Goal: Check status: Check status

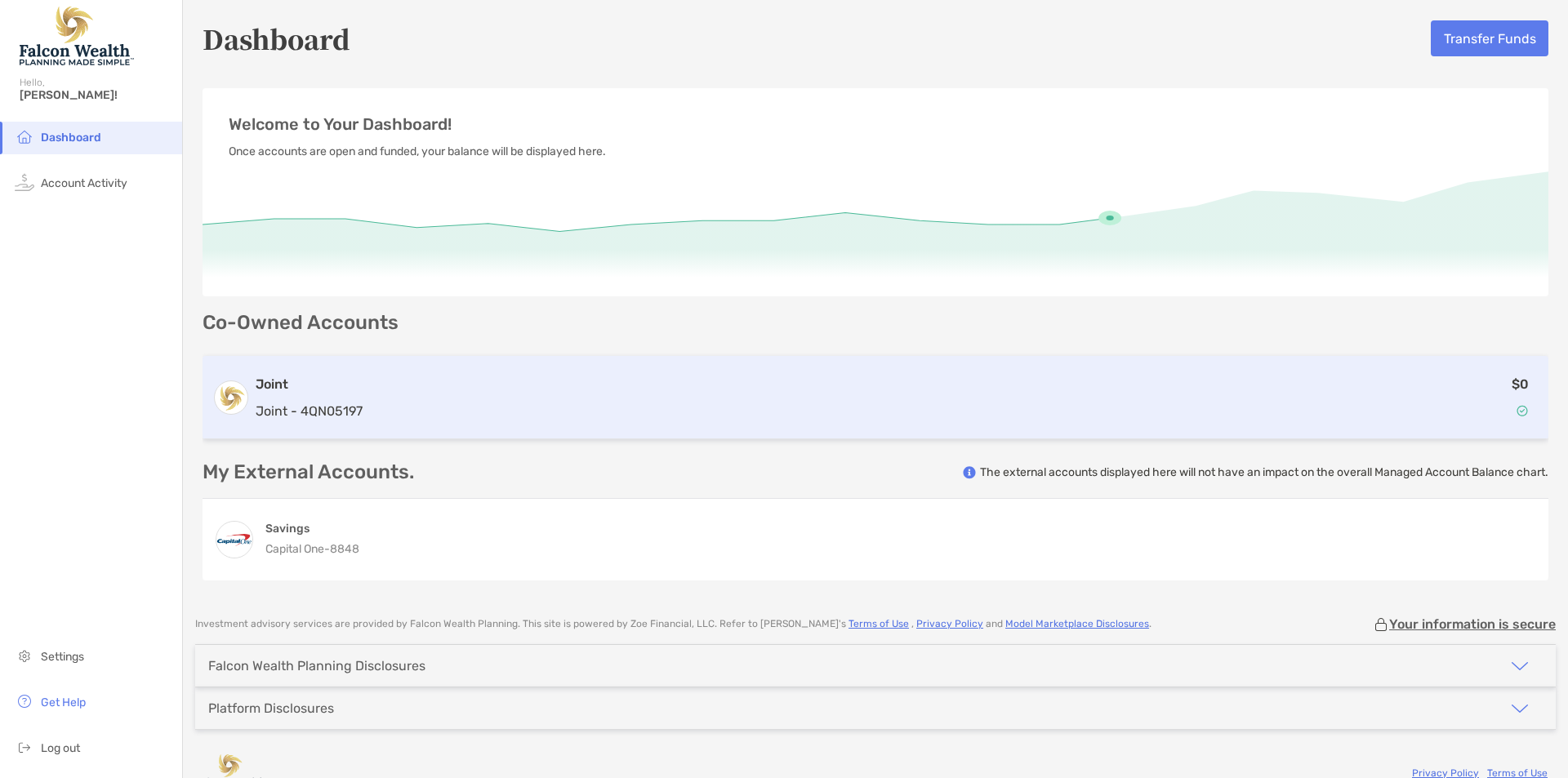
click at [293, 388] on h3 "Joint" at bounding box center [309, 384] width 107 height 20
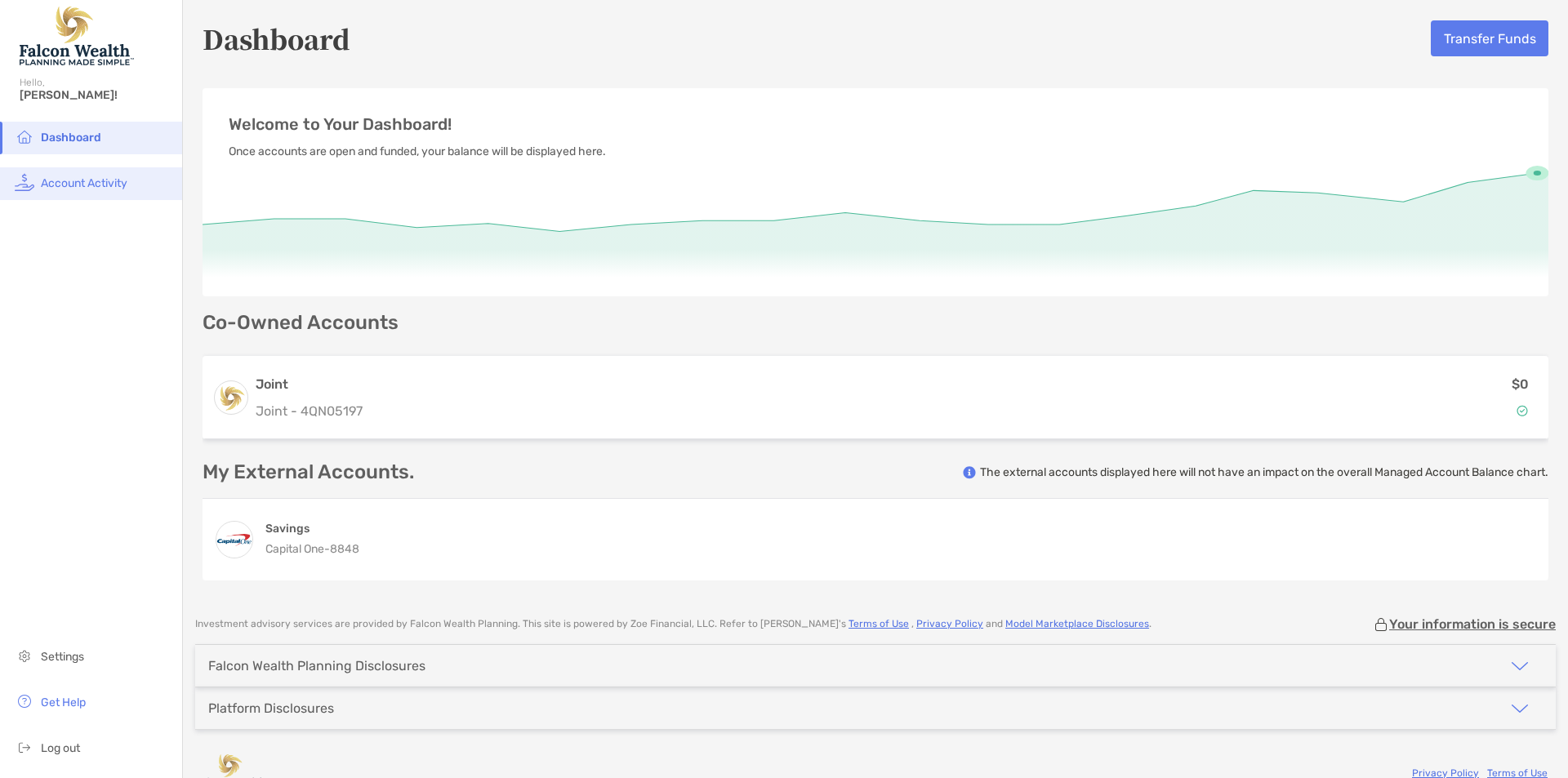
click at [105, 180] on span "Account Activity" at bounding box center [84, 183] width 86 height 14
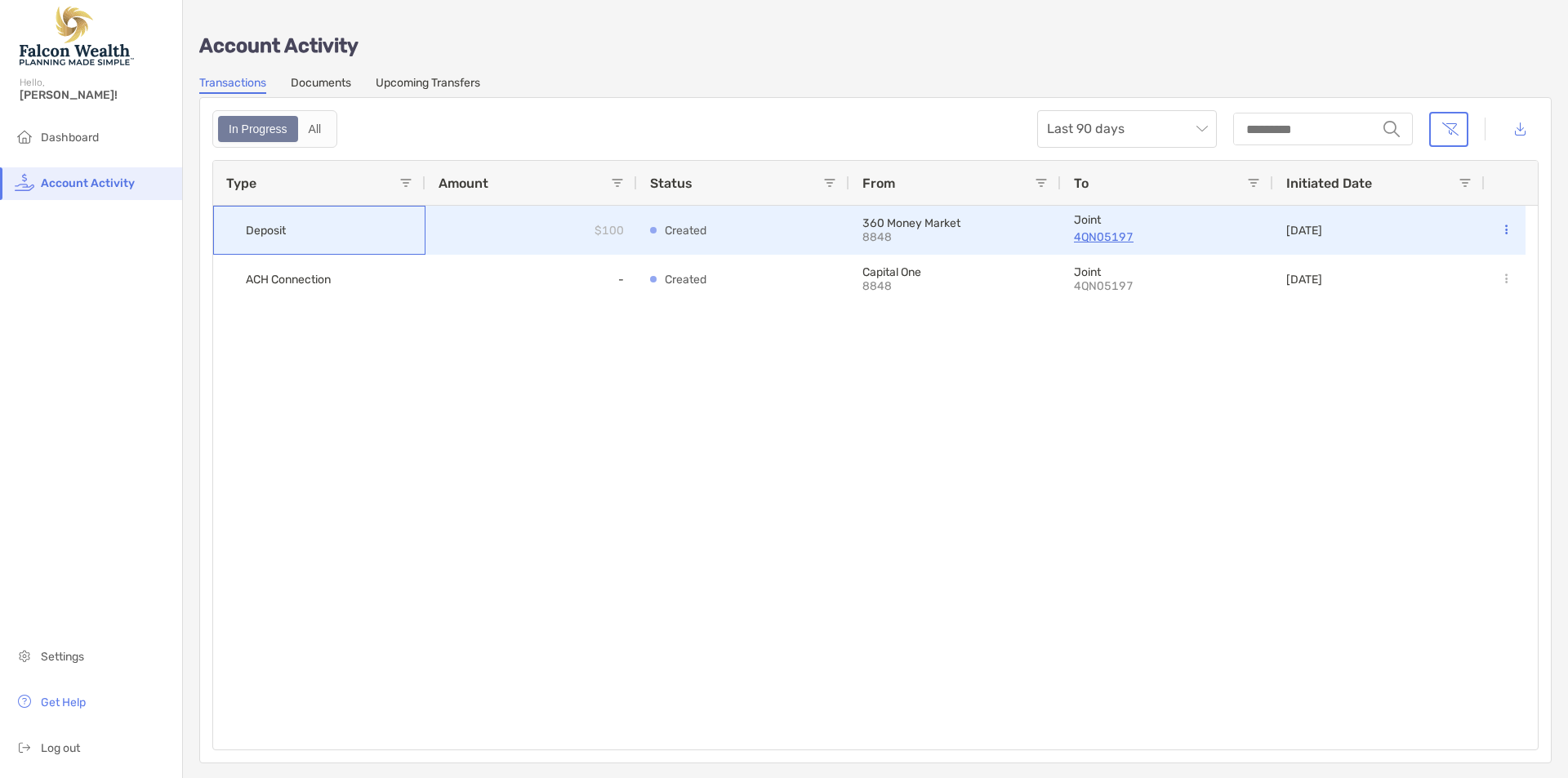
click at [292, 230] on div "Deposit" at bounding box center [319, 230] width 212 height 49
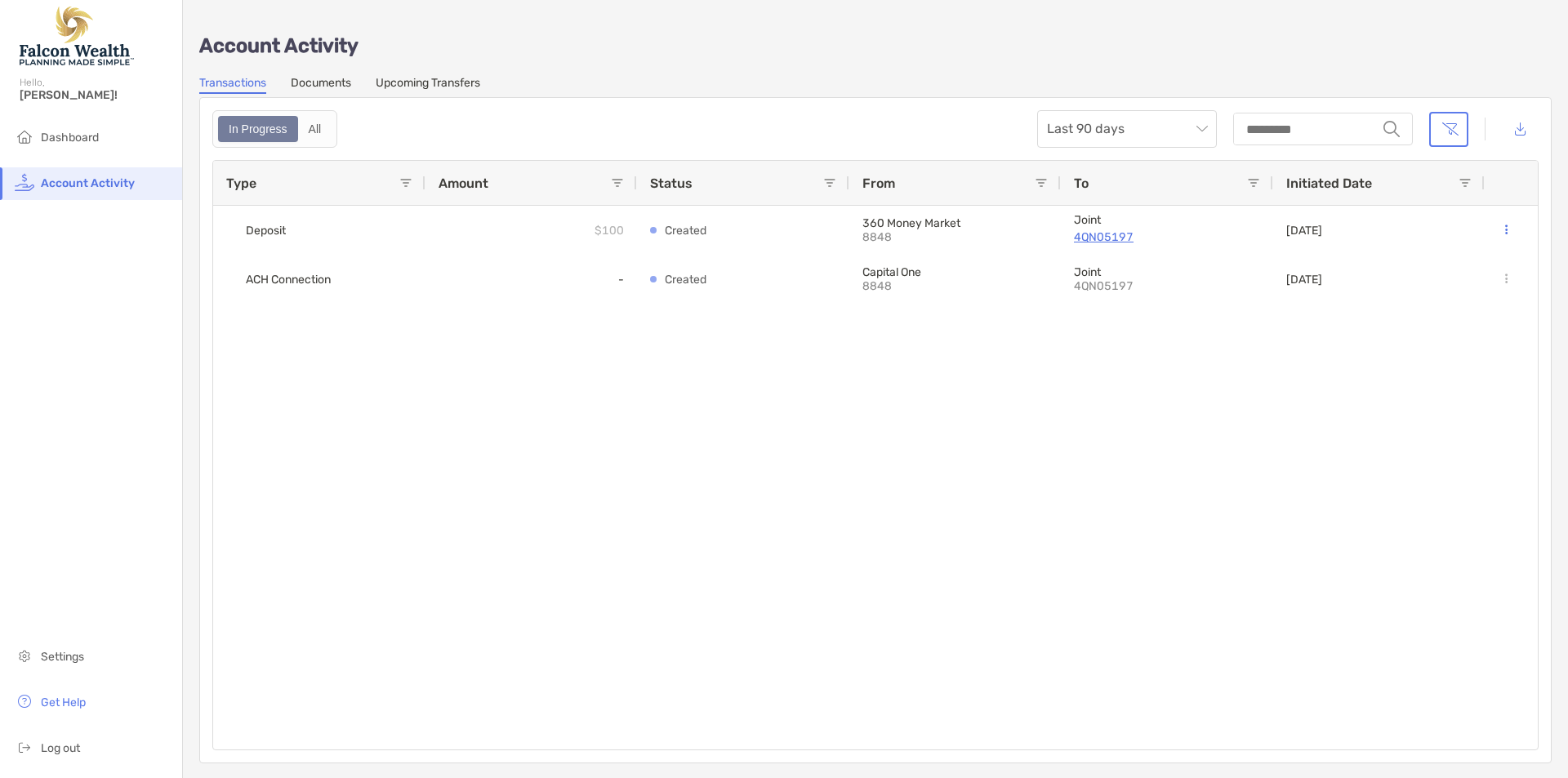
click at [458, 83] on link "Upcoming Transfers" at bounding box center [428, 85] width 104 height 18
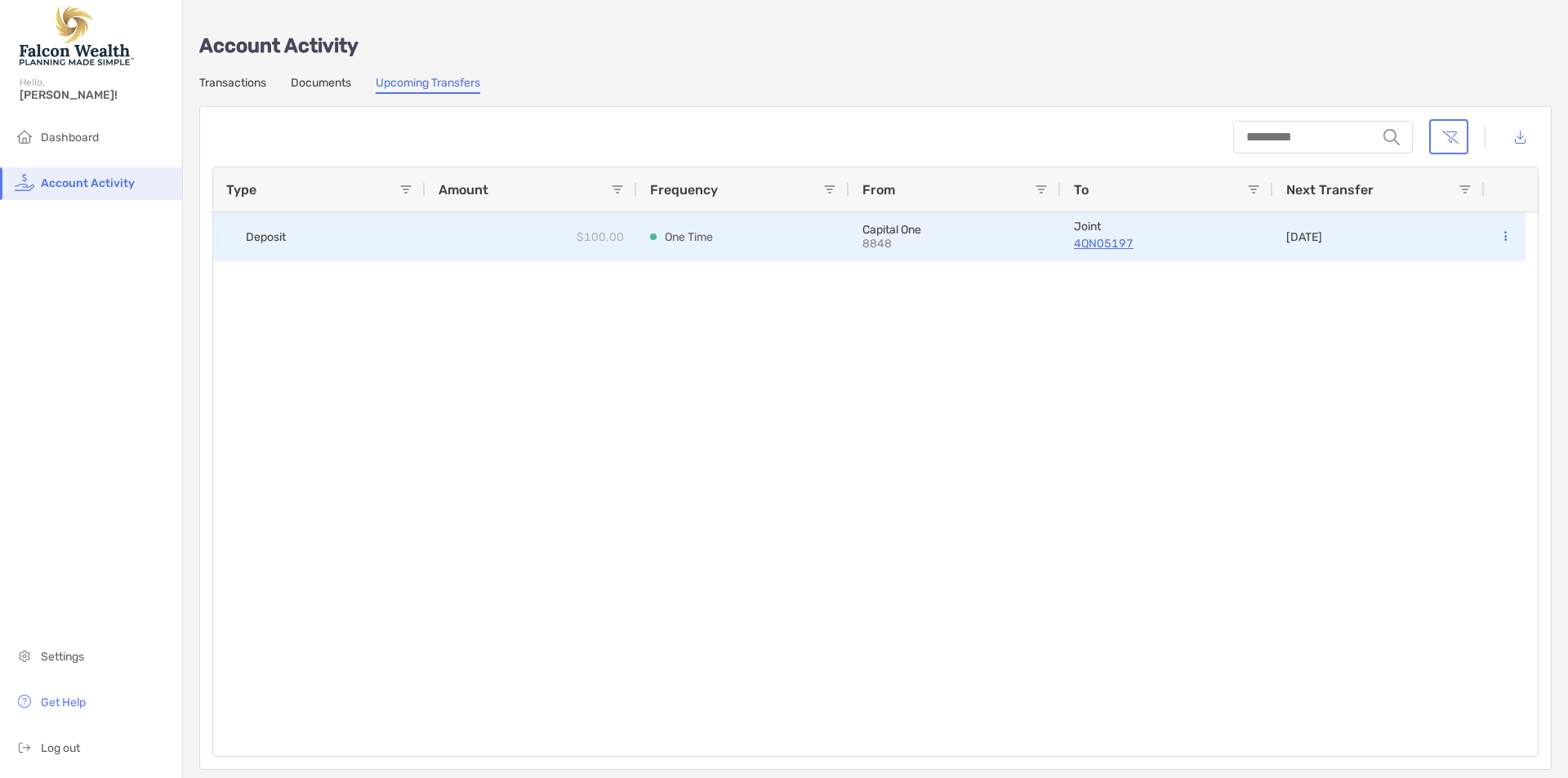
click at [684, 234] on p "One Time" at bounding box center [689, 237] width 48 height 20
click at [575, 238] on div "$100.00" at bounding box center [531, 236] width 211 height 49
click at [347, 254] on div "Deposit" at bounding box center [319, 236] width 212 height 49
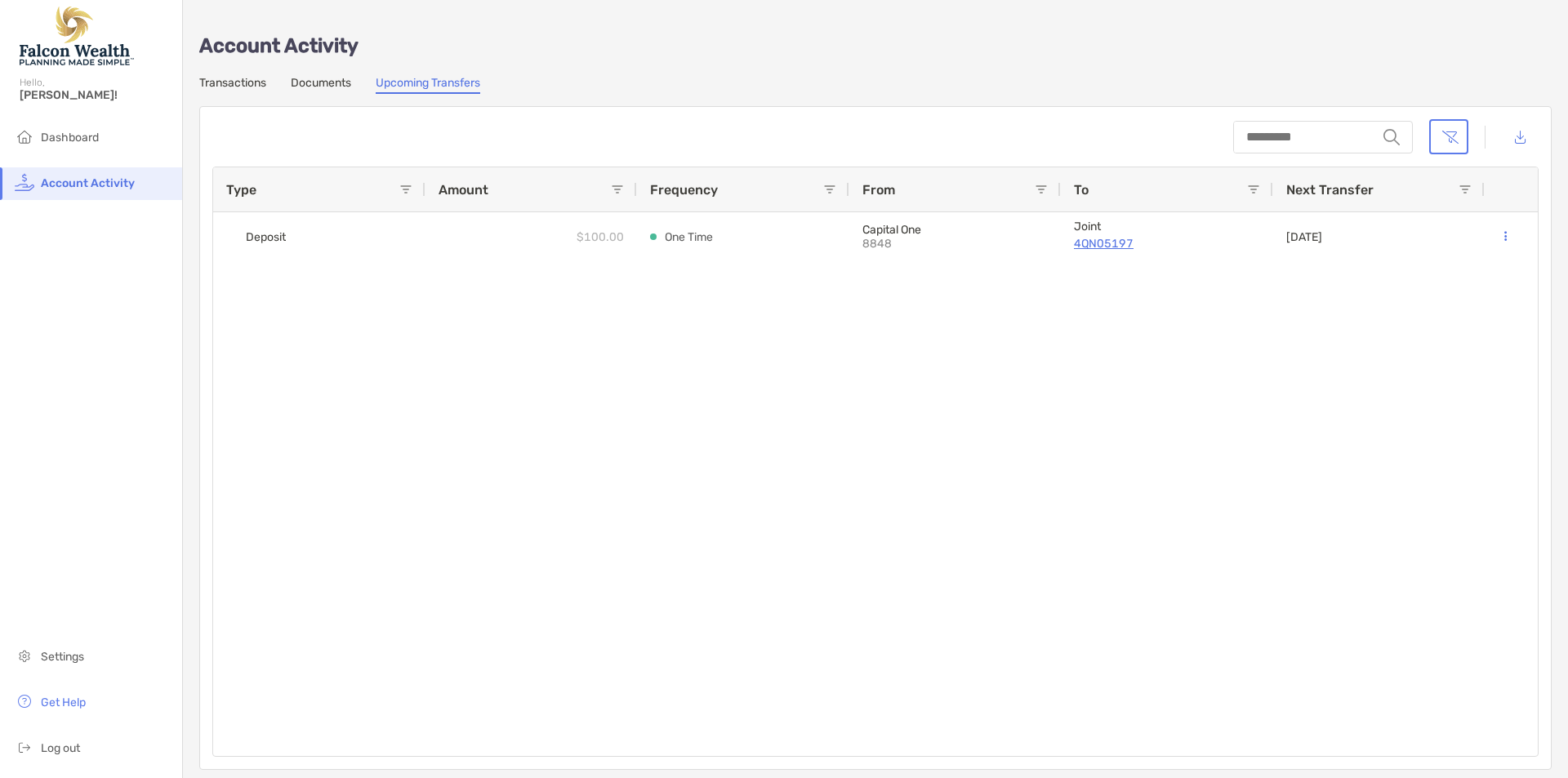
click at [233, 86] on link "Transactions" at bounding box center [233, 85] width 67 height 18
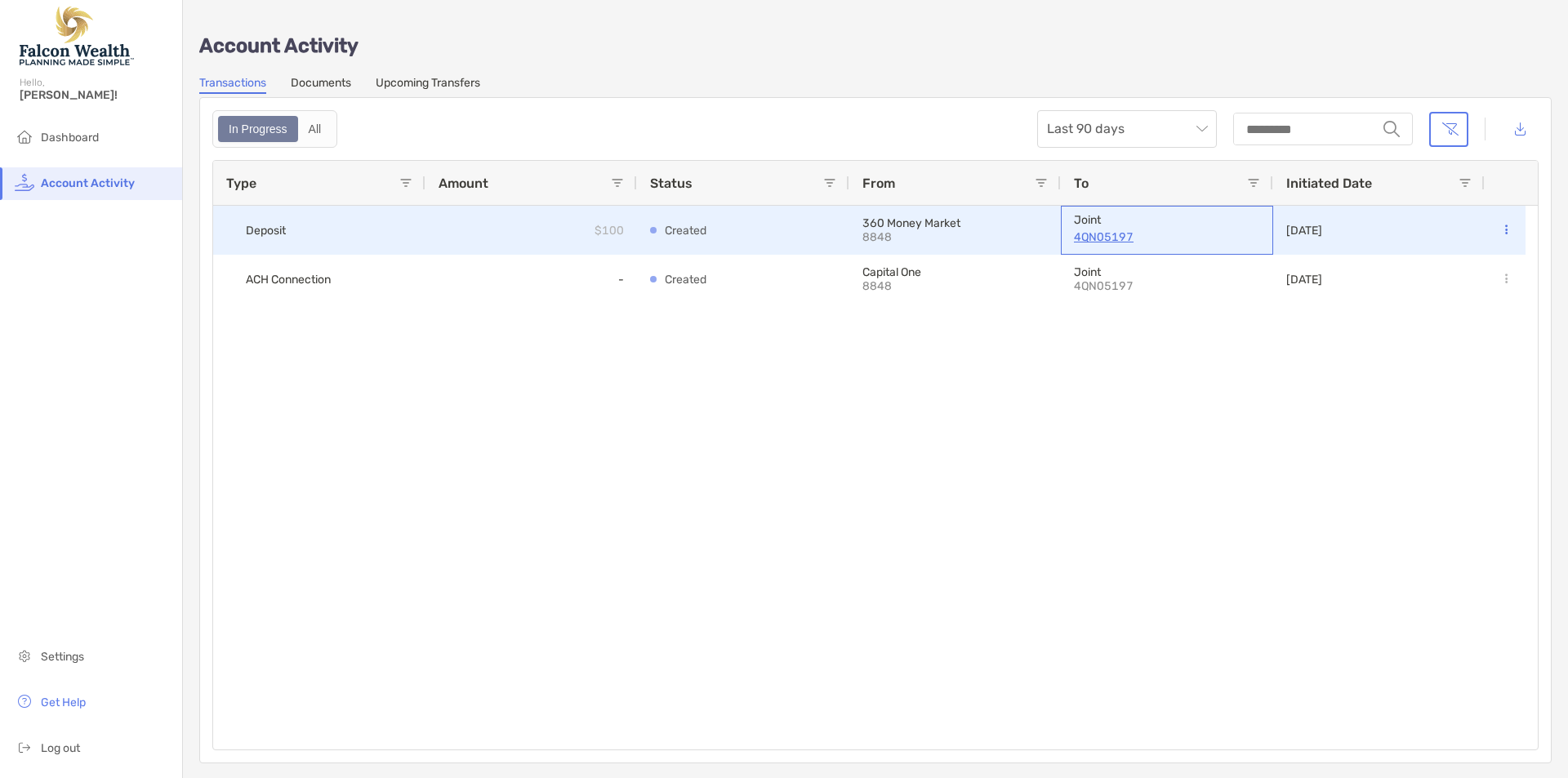
click at [1094, 236] on p "4QN05197" at bounding box center [1167, 237] width 186 height 20
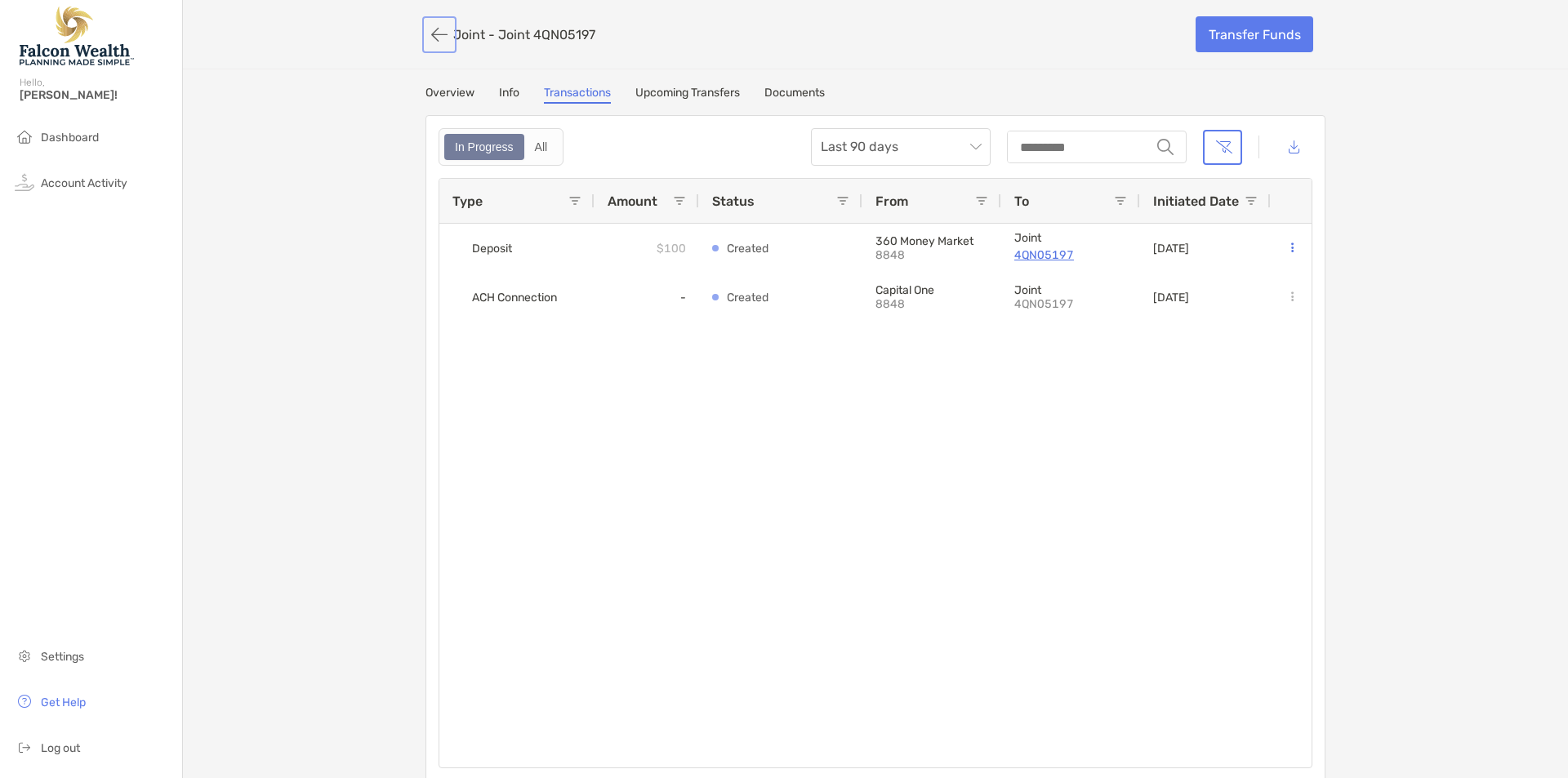
click at [438, 33] on button "button" at bounding box center [440, 34] width 28 height 30
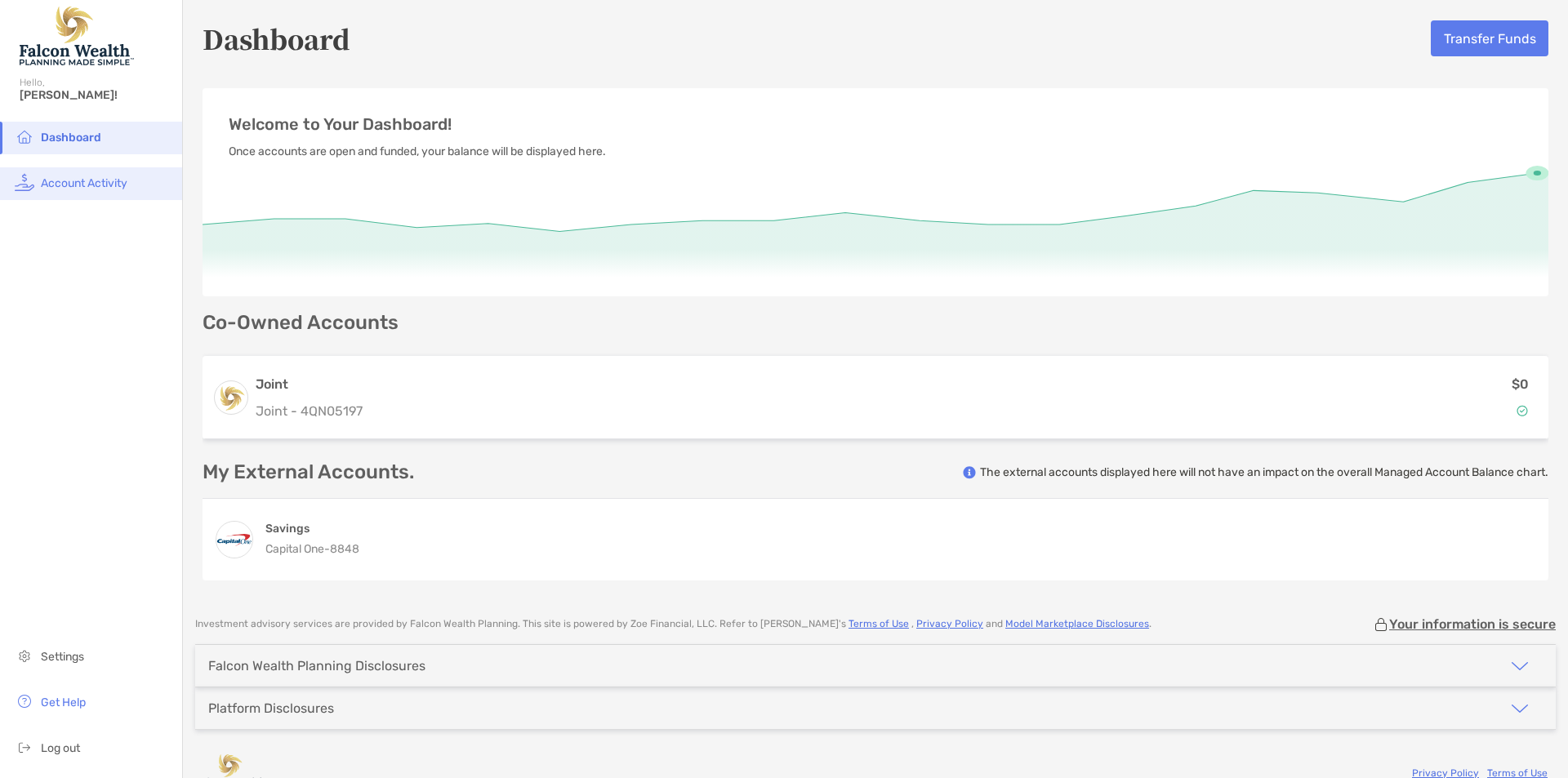
click at [80, 198] on li "Account Activity" at bounding box center [91, 183] width 182 height 33
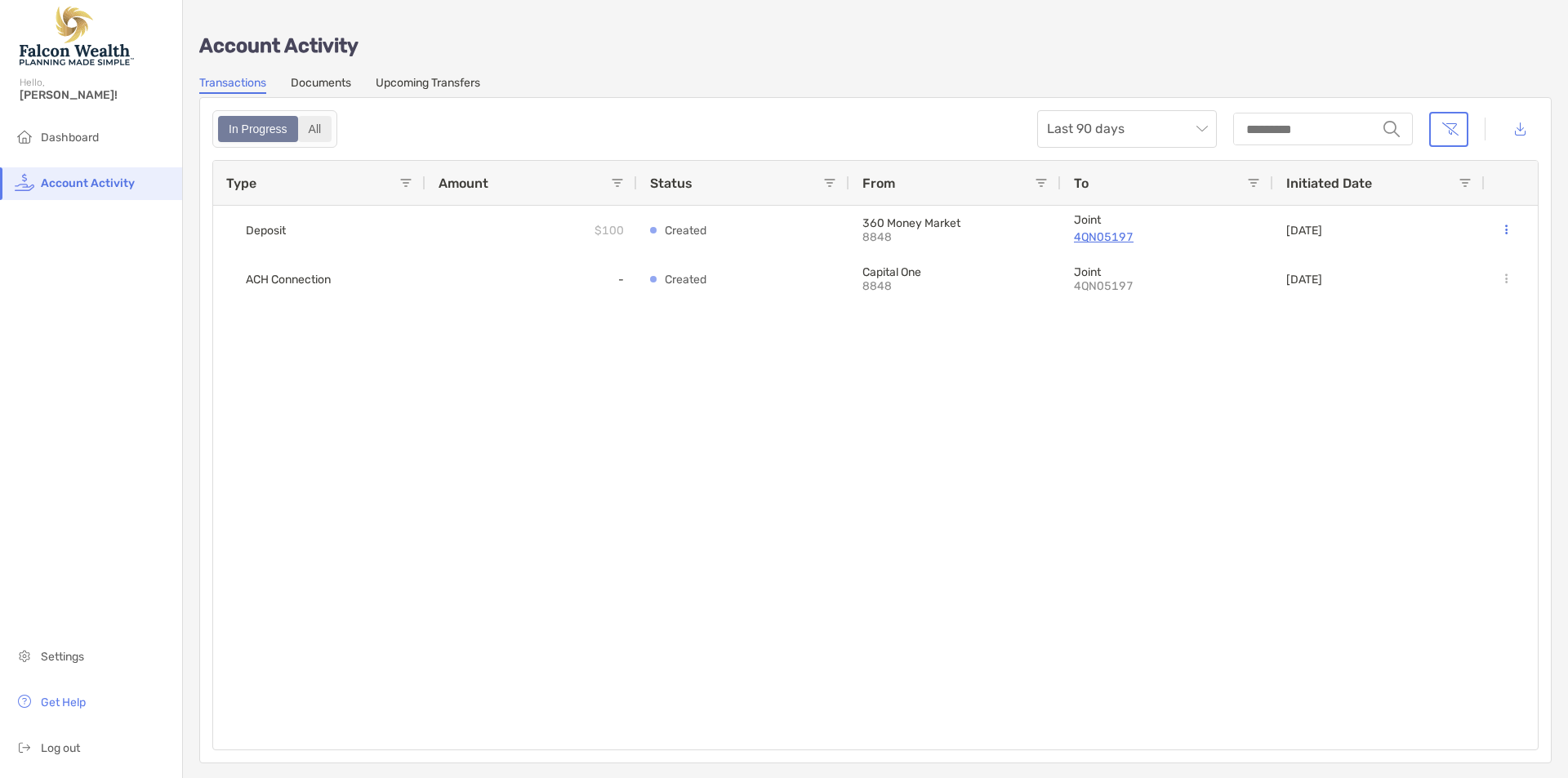
click at [326, 127] on div "All" at bounding box center [314, 128] width 31 height 23
click at [251, 141] on label "In Progress" at bounding box center [259, 129] width 80 height 26
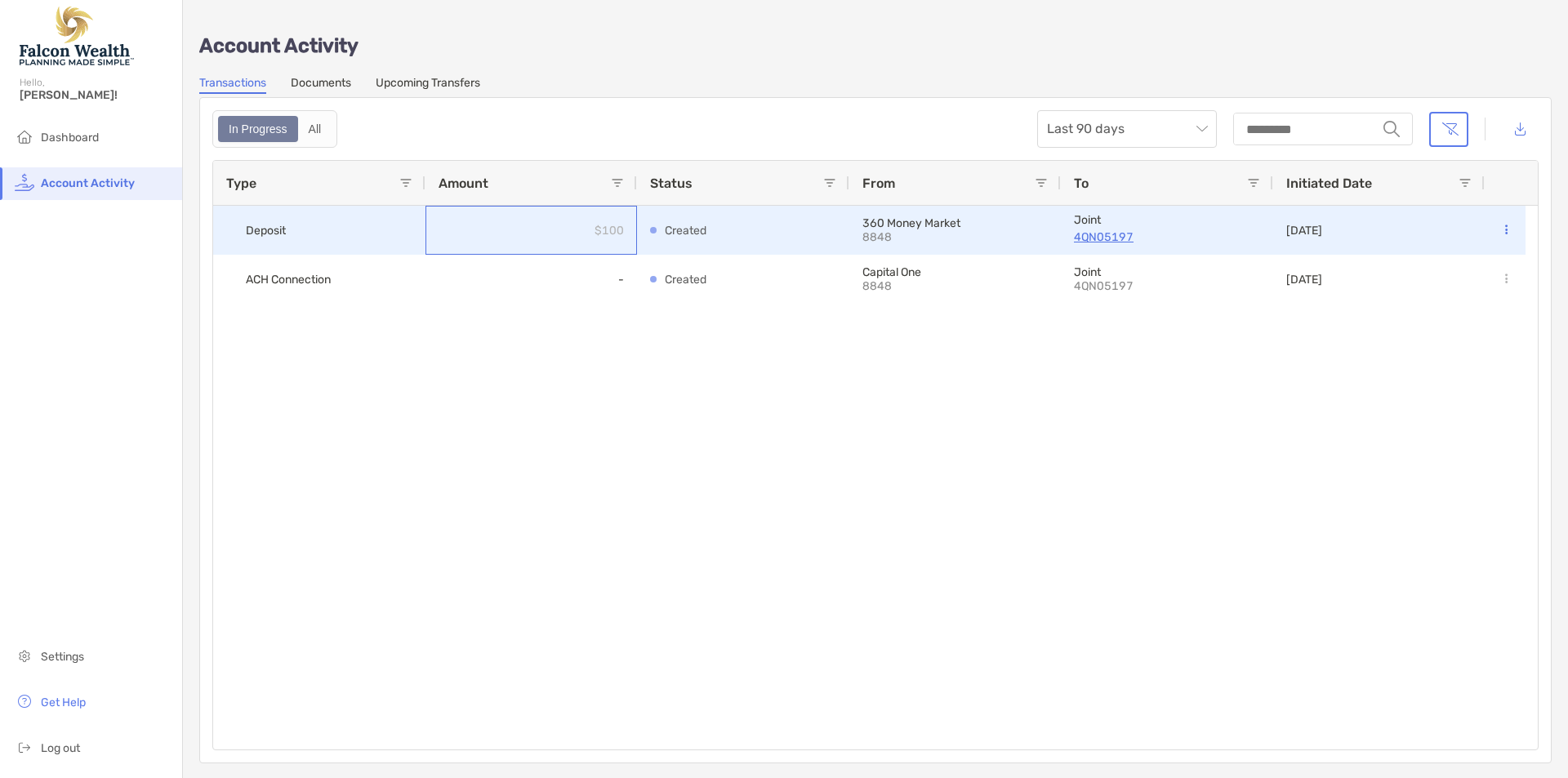
click at [615, 233] on p "$100" at bounding box center [609, 231] width 30 height 20
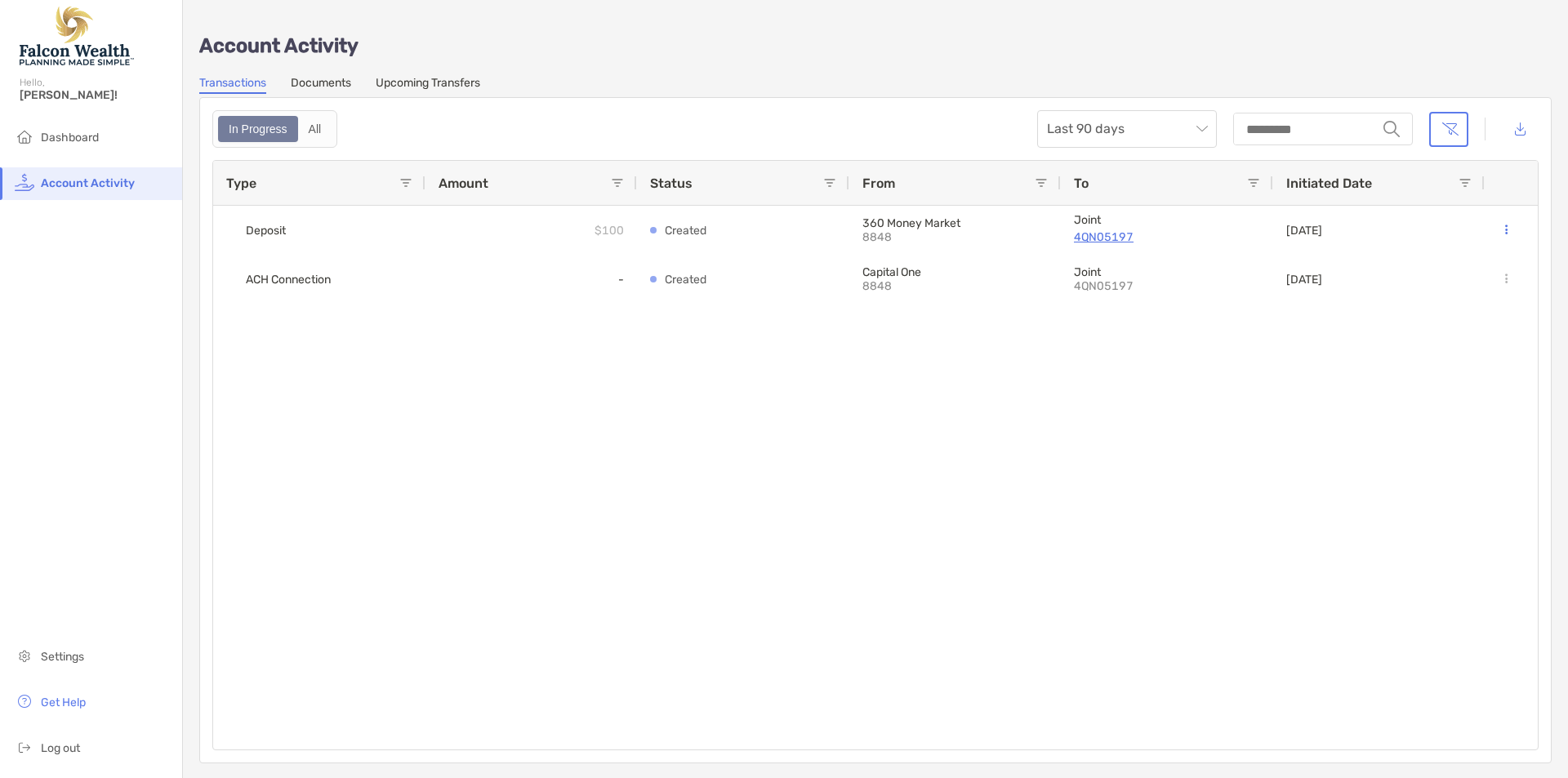
click at [318, 83] on link "Documents" at bounding box center [321, 85] width 60 height 18
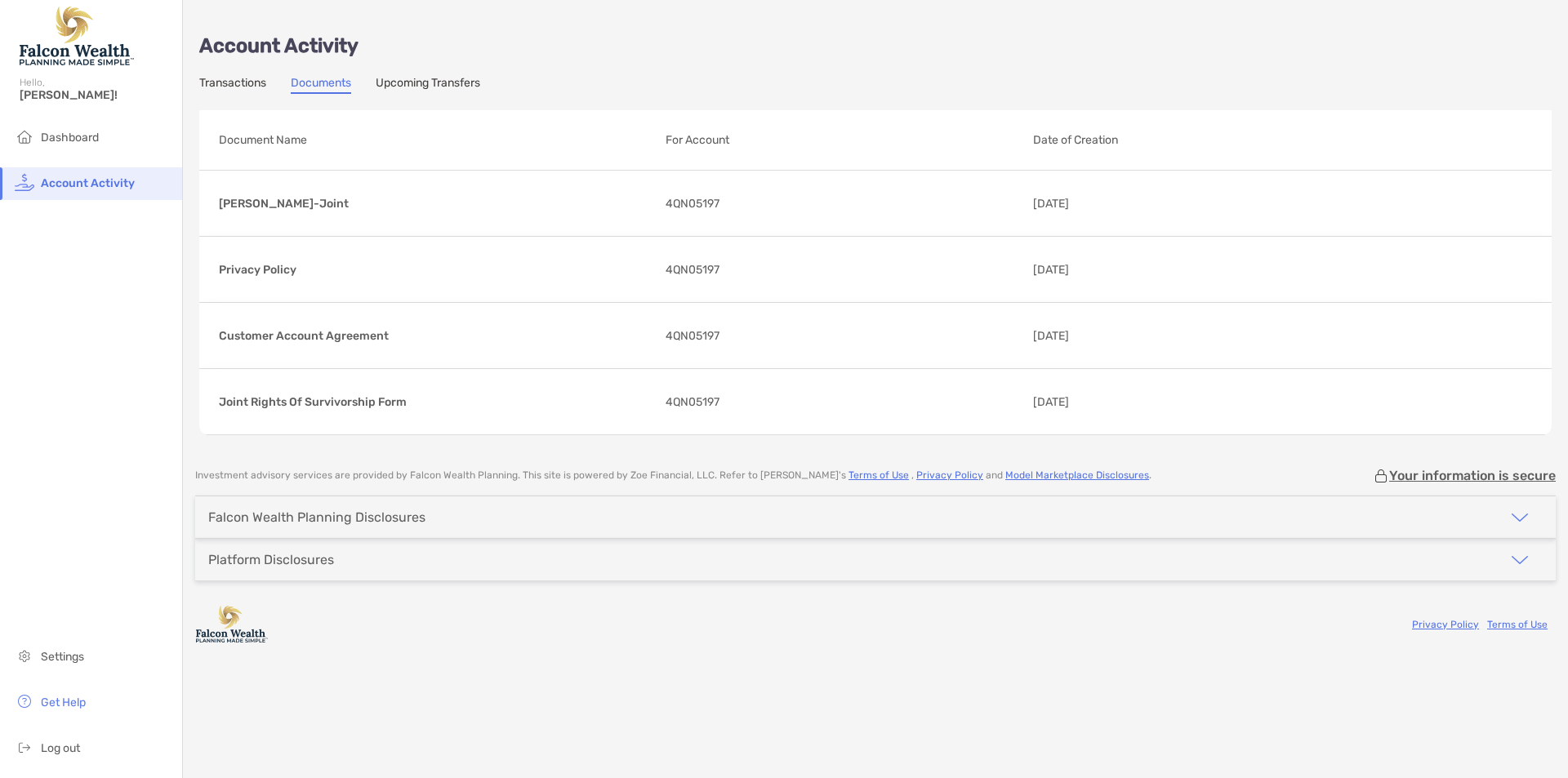
click at [431, 514] on div "Falcon Wealth Planning Disclosures" at bounding box center [317, 517] width 244 height 42
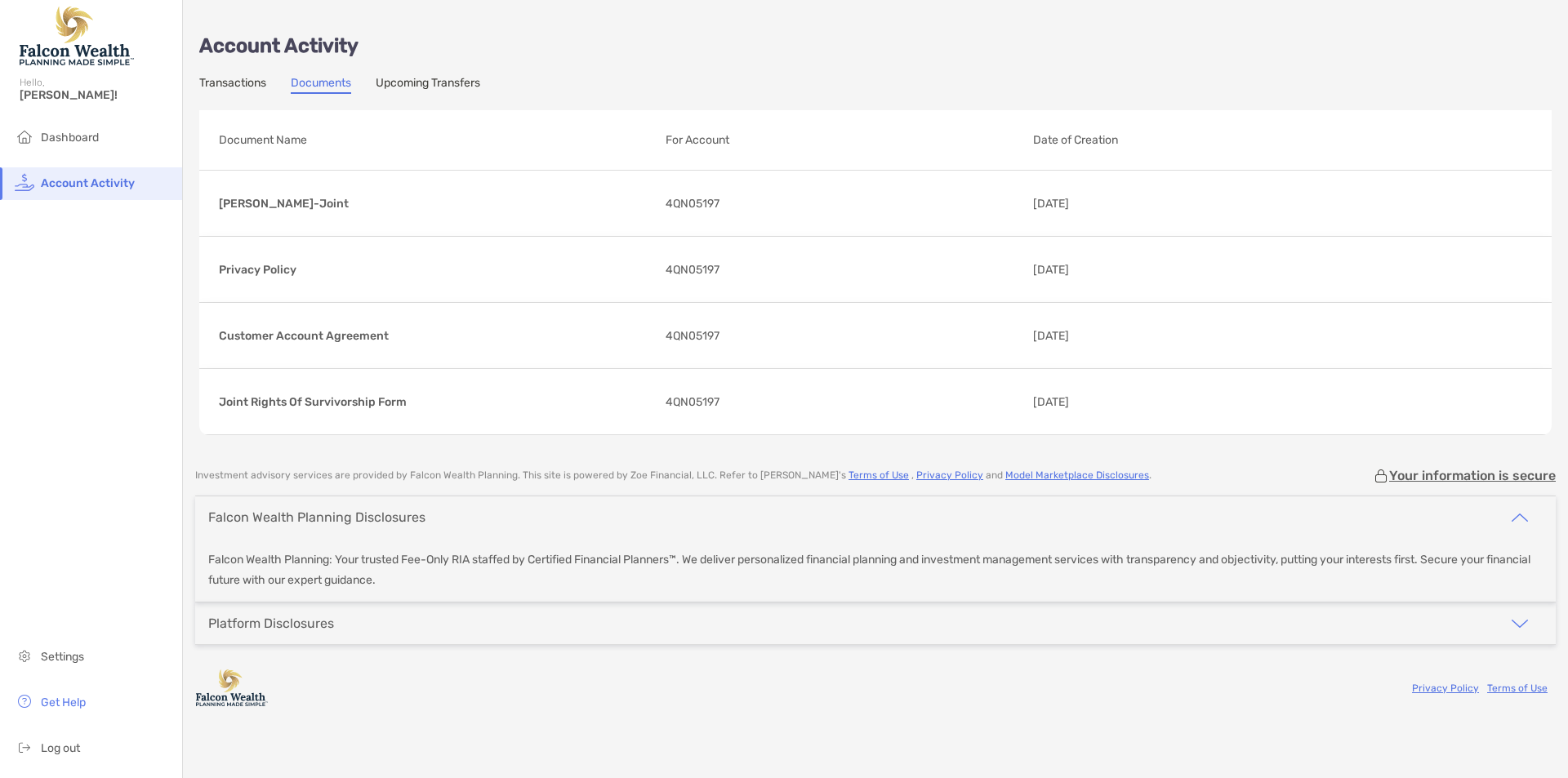
click at [434, 623] on div "Platform Disclosures" at bounding box center [875, 623] width 1361 height 42
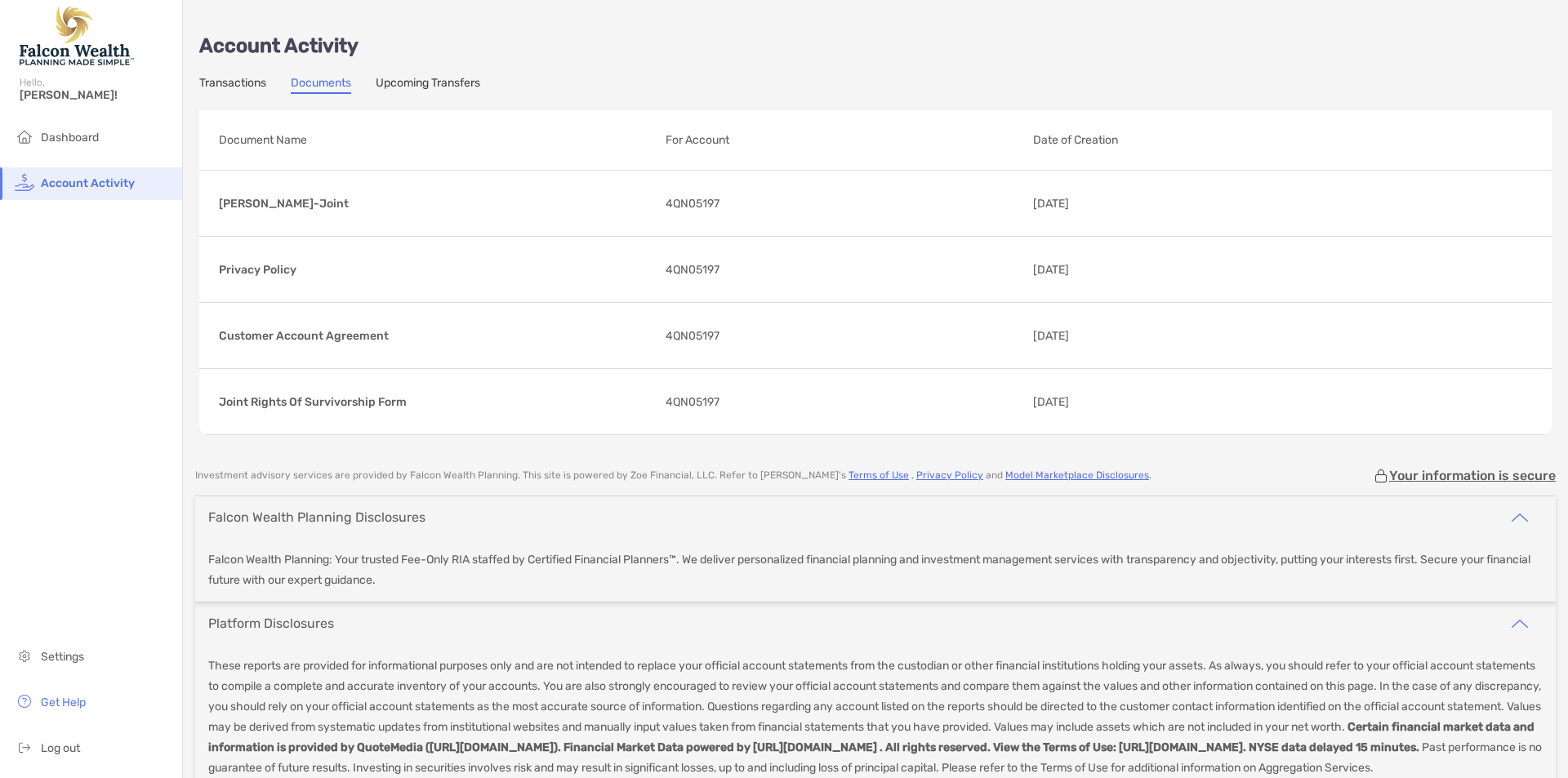
click at [432, 84] on link "Upcoming Transfers" at bounding box center [428, 85] width 104 height 18
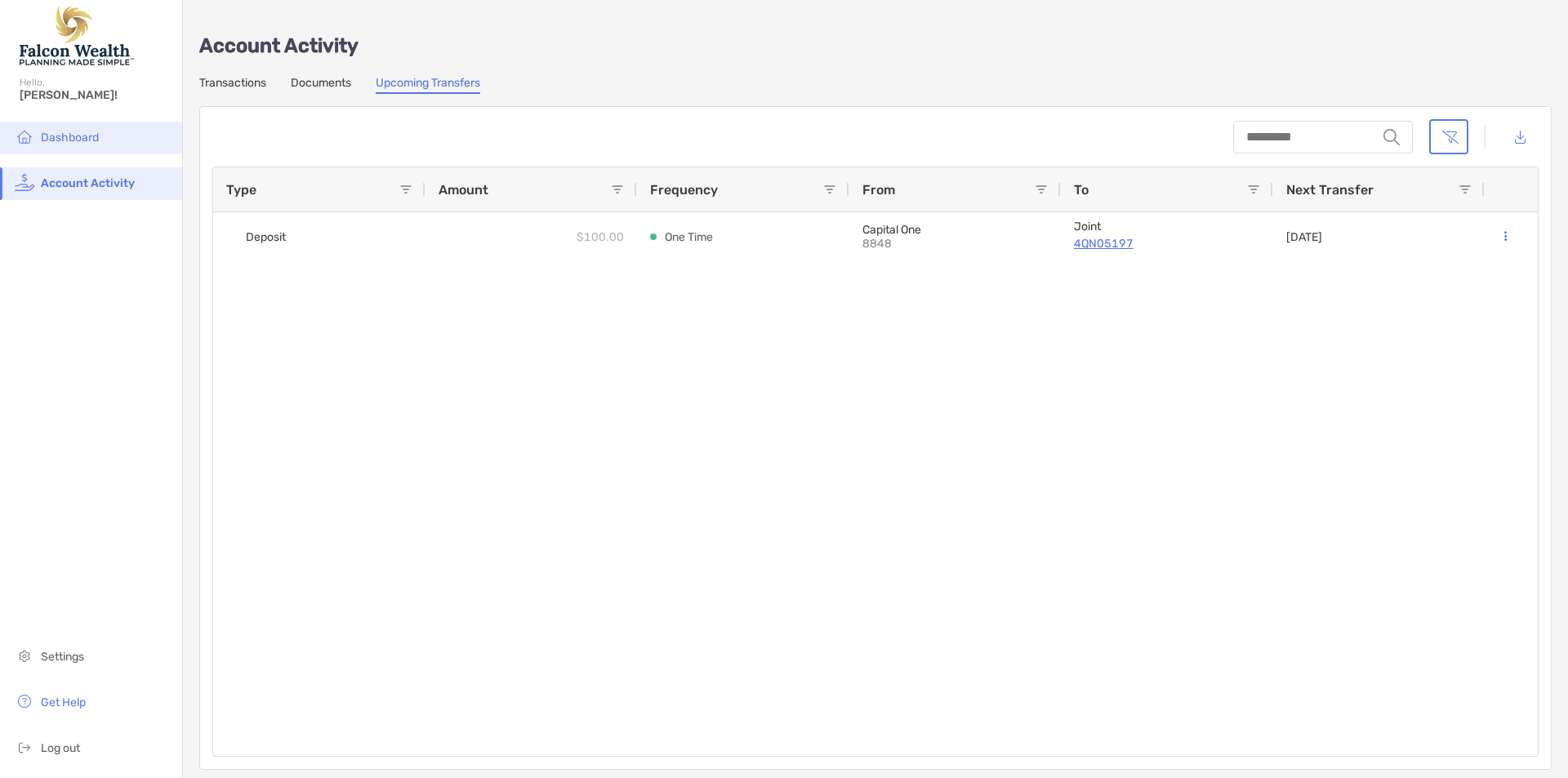
click at [84, 152] on li "Dashboard" at bounding box center [91, 138] width 182 height 33
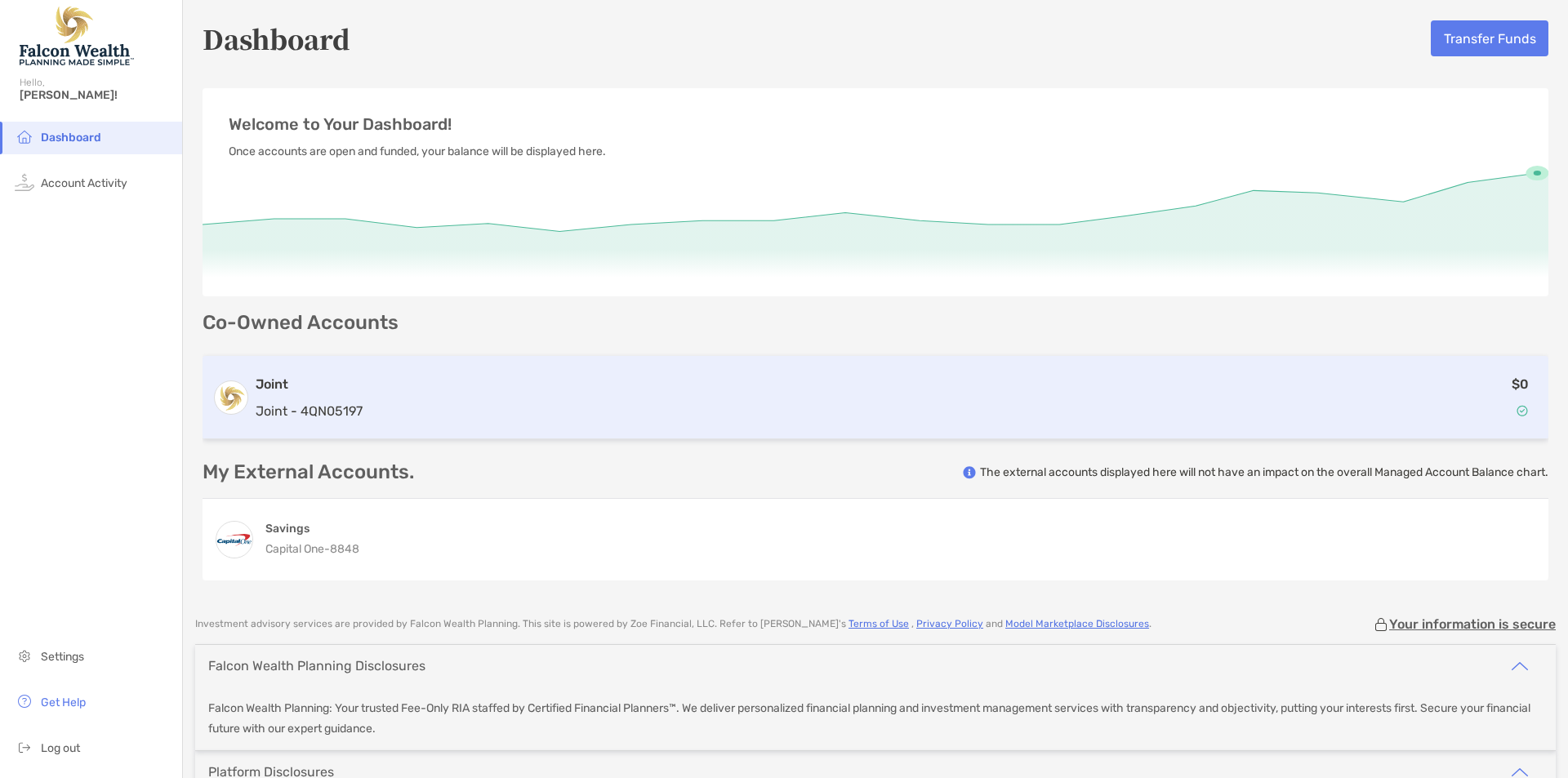
click at [578, 406] on div "$0" at bounding box center [954, 397] width 1170 height 47
